Goal: Task Accomplishment & Management: Manage account settings

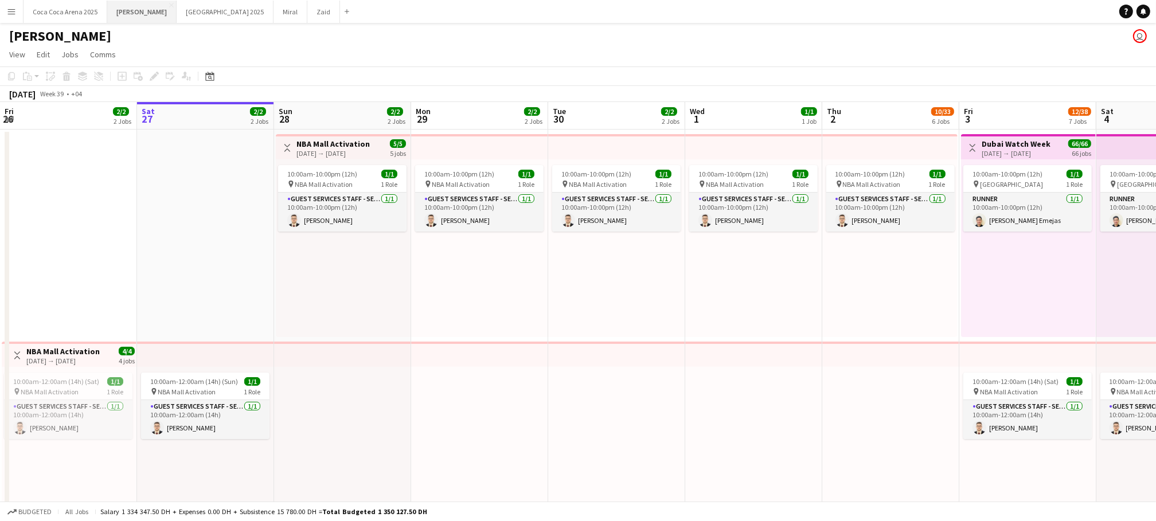
click at [119, 14] on button "[PERSON_NAME]" at bounding box center [141, 12] width 69 height 22
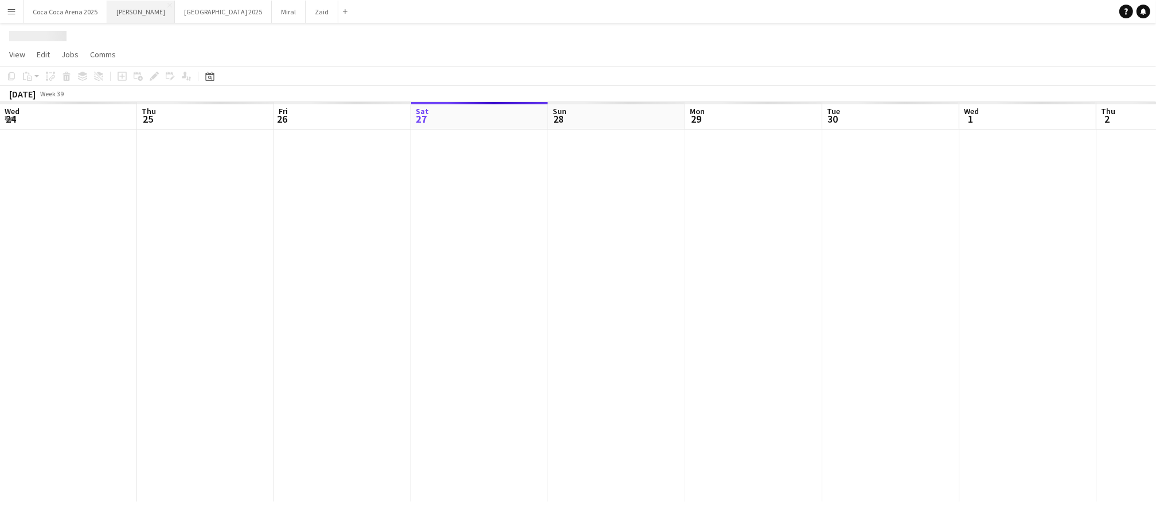
scroll to position [0, 274]
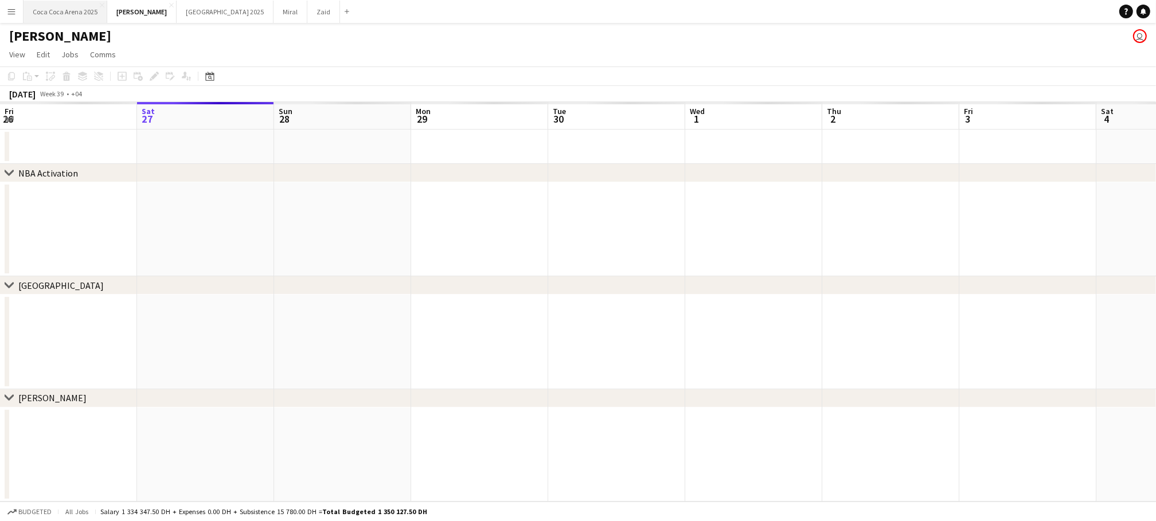
click at [89, 9] on button "[GEOGRAPHIC_DATA] 2025 Close" at bounding box center [66, 12] width 84 height 22
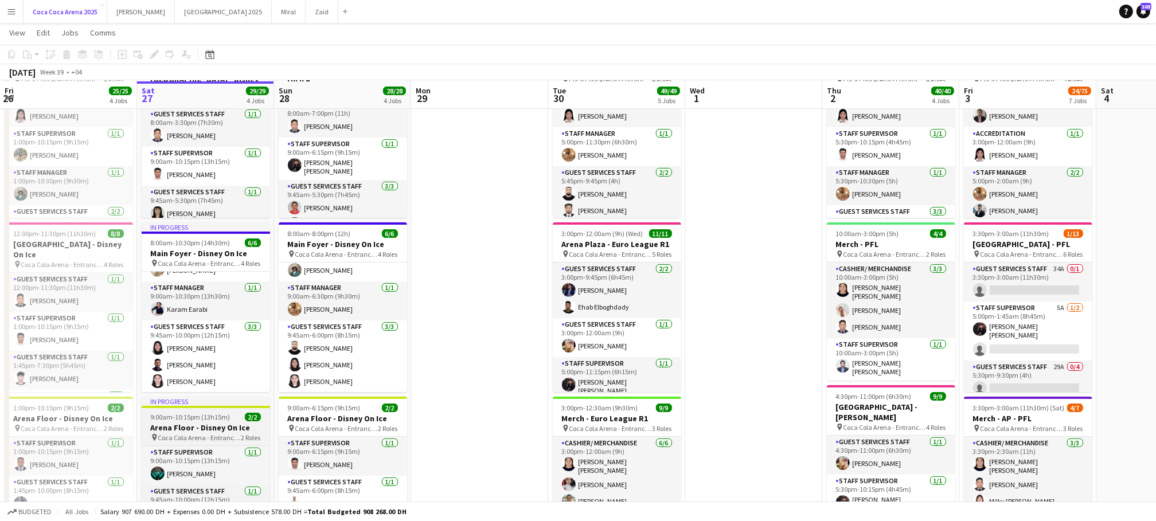
scroll to position [86, 0]
click at [185, 442] on app-job-card "In progress 9:00am-10:15pm (13h15m) 2/2 Arena Floor - Disney On Ice pin [GEOGRA…" at bounding box center [206, 459] width 128 height 127
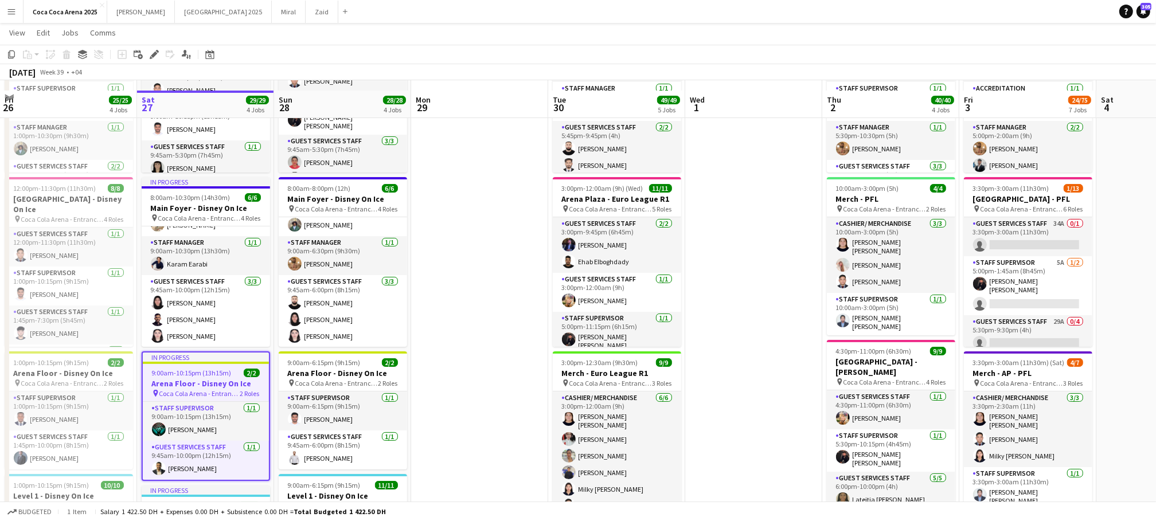
scroll to position [142, 0]
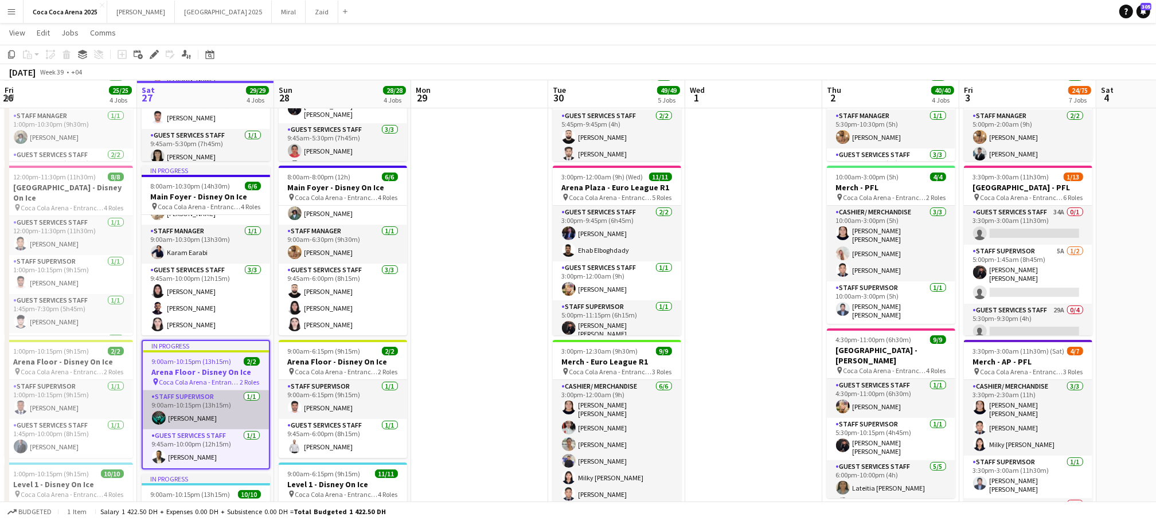
click at [185, 425] on app-card-role "Staff Supervisor [DATE] 9:00am-10:15pm (13h15m) [PERSON_NAME]" at bounding box center [206, 410] width 126 height 39
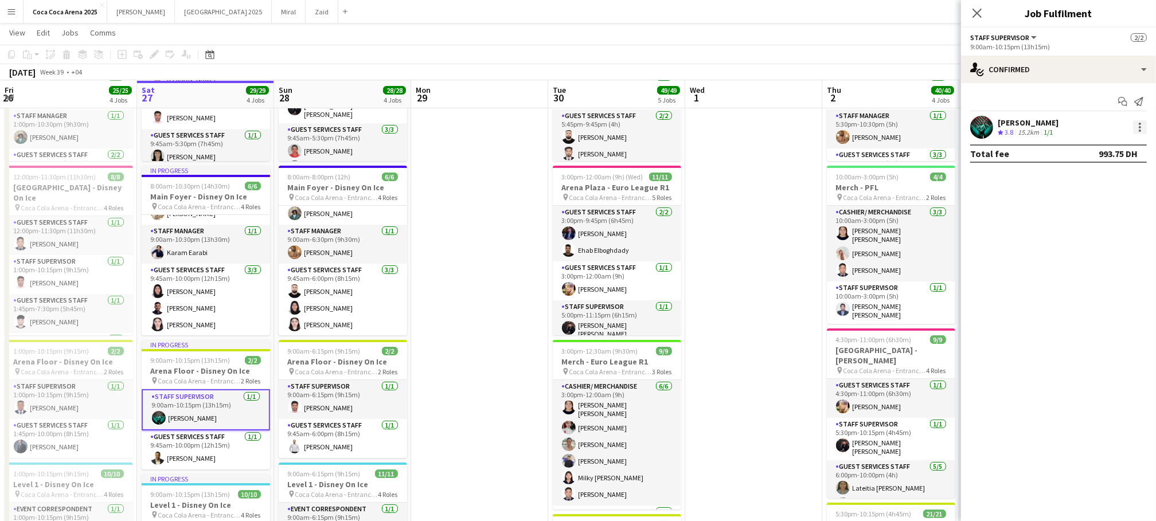
click at [1135, 129] on div at bounding box center [1141, 127] width 14 height 14
click at [1081, 311] on span "Set as supervisor" at bounding box center [1103, 314] width 71 height 10
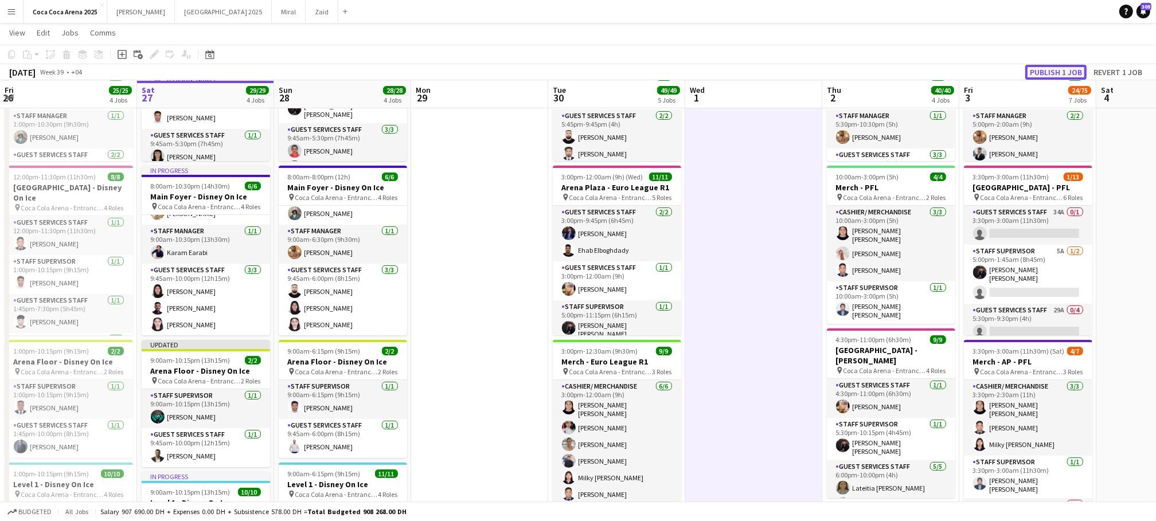
click at [1051, 71] on button "Publish 1 job" at bounding box center [1056, 72] width 61 height 15
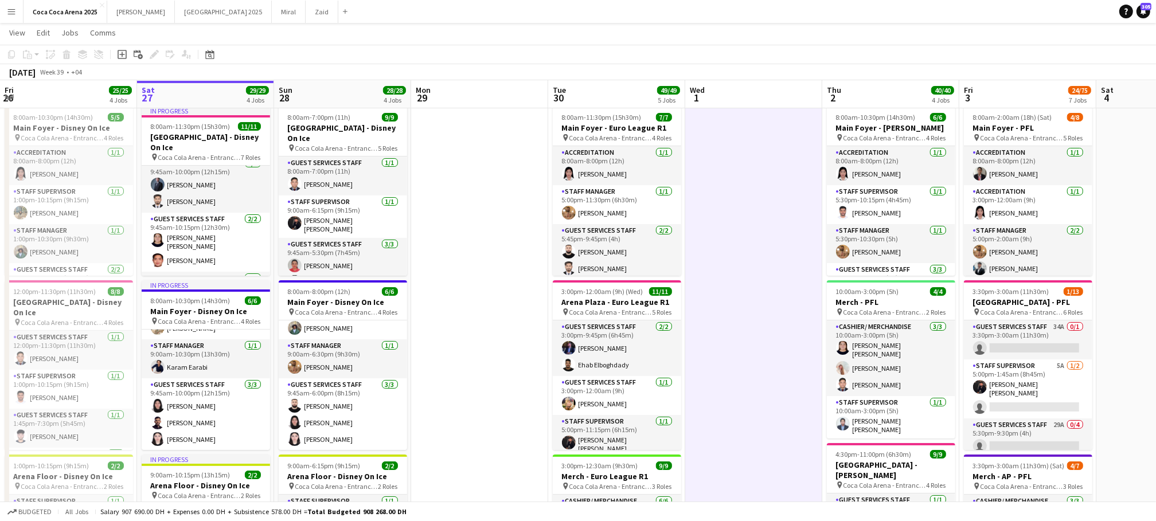
scroll to position [219, 0]
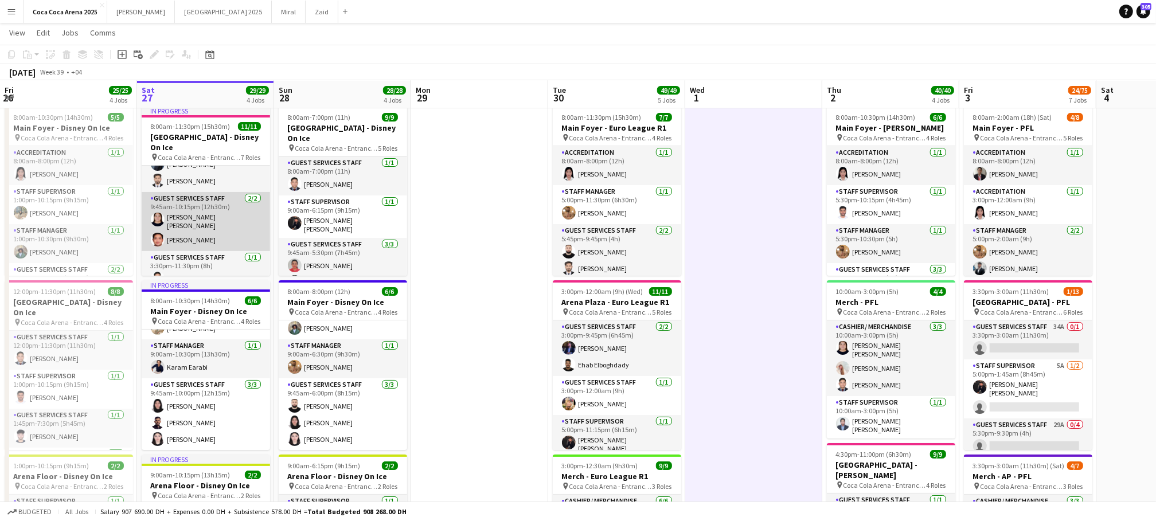
click at [205, 224] on app-card-role "Guest Services Staff [DATE] 9:45am-10:15pm (12h30m) [PERSON_NAME] [PERSON_NAME]…" at bounding box center [206, 221] width 128 height 59
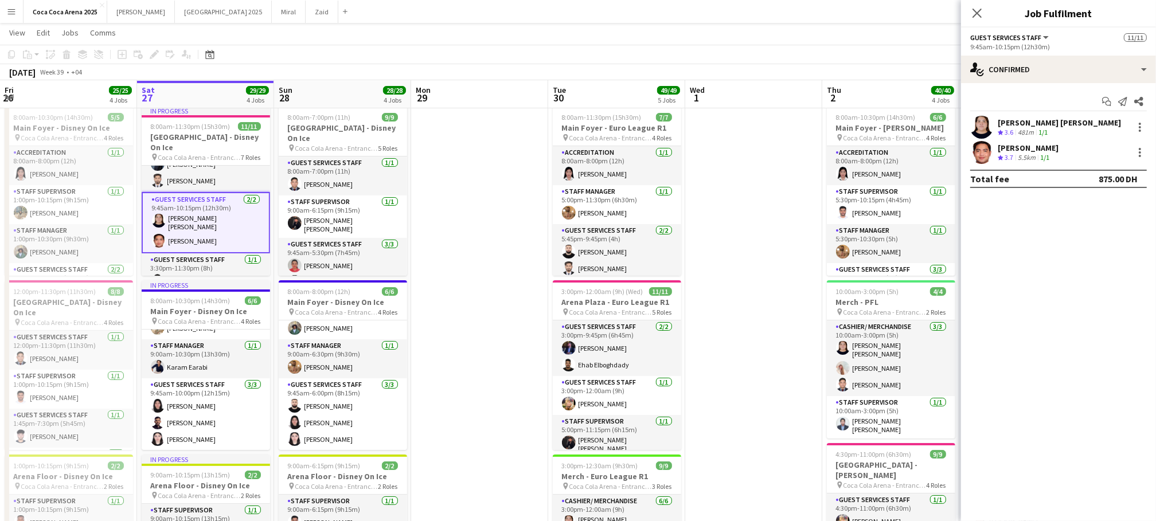
click at [202, 196] on app-card-role "Guest Services Staff [DATE] 9:45am-10:15pm (12h30m) [PERSON_NAME] [PERSON_NAME]…" at bounding box center [206, 222] width 128 height 61
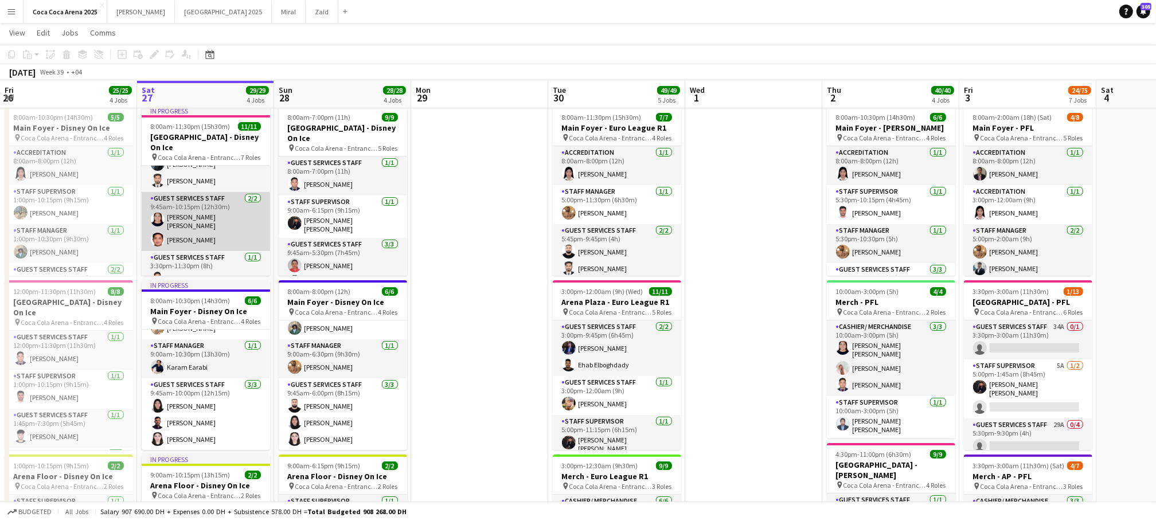
click at [202, 196] on app-card-role "Guest Services Staff [DATE] 9:45am-10:15pm (12h30m) [PERSON_NAME] [PERSON_NAME]…" at bounding box center [206, 221] width 128 height 59
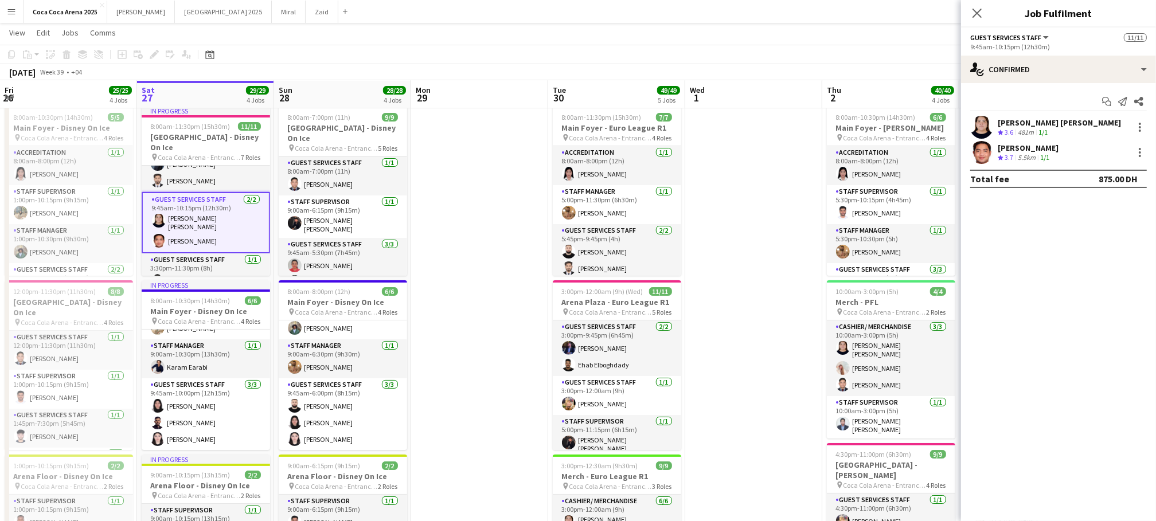
click at [202, 215] on app-card-role "Guest Services Staff [DATE] 9:45am-10:15pm (12h30m) [PERSON_NAME] [PERSON_NAME]…" at bounding box center [206, 222] width 128 height 61
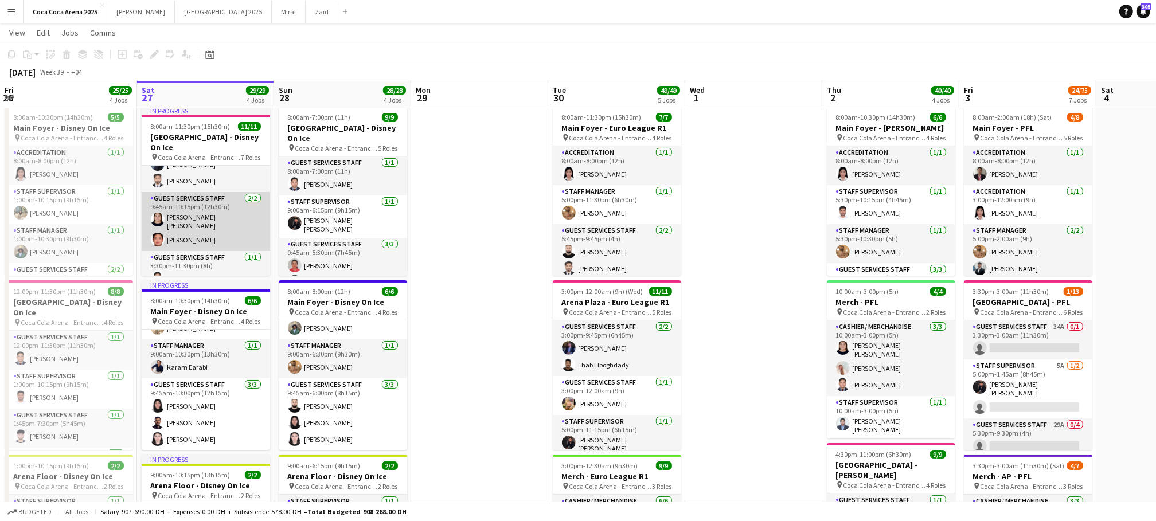
click at [202, 215] on app-card-role "Guest Services Staff [DATE] 9:45am-10:15pm (12h30m) [PERSON_NAME] [PERSON_NAME]…" at bounding box center [206, 221] width 128 height 59
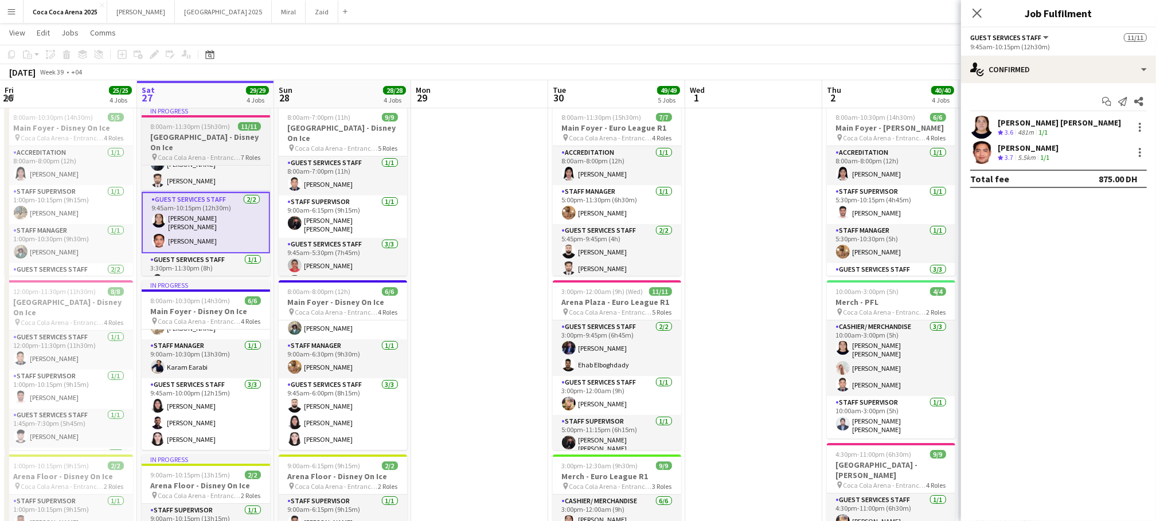
click at [196, 141] on h3 "[GEOGRAPHIC_DATA] - Disney On Ice" at bounding box center [206, 142] width 128 height 21
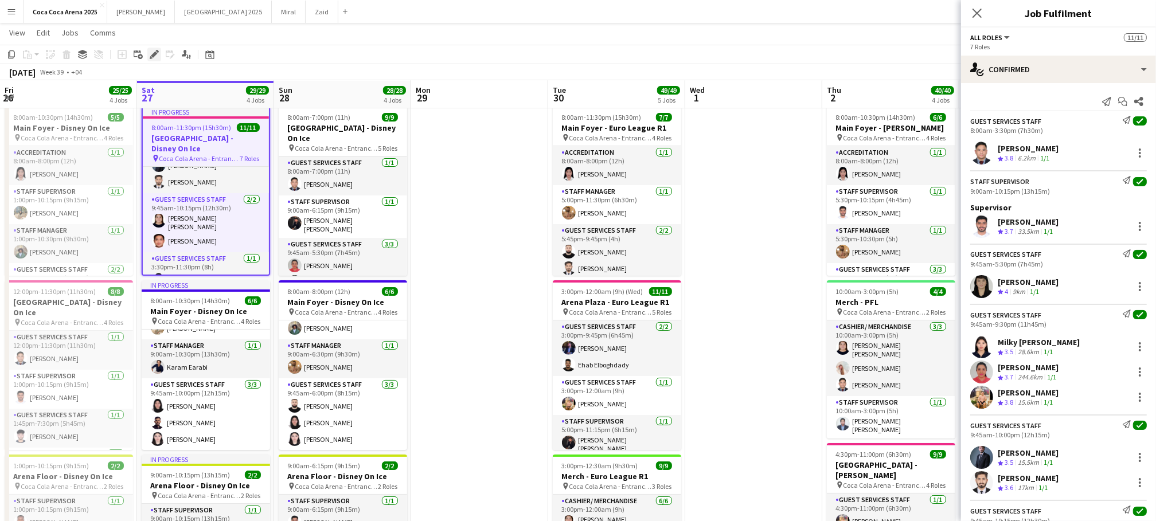
click at [155, 53] on icon at bounding box center [154, 55] width 6 height 6
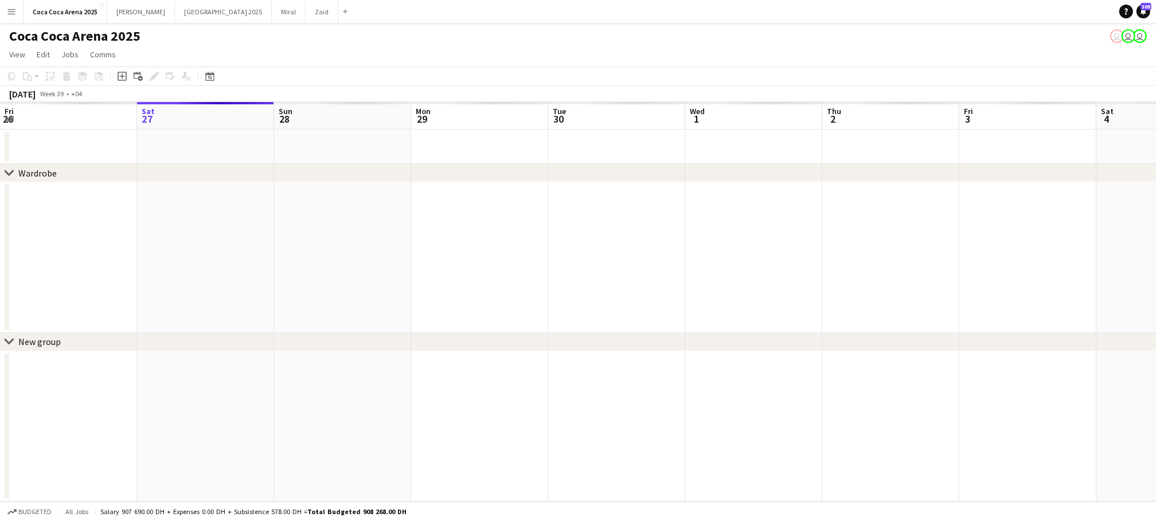
scroll to position [0, 0]
